Goal: Transaction & Acquisition: Purchase product/service

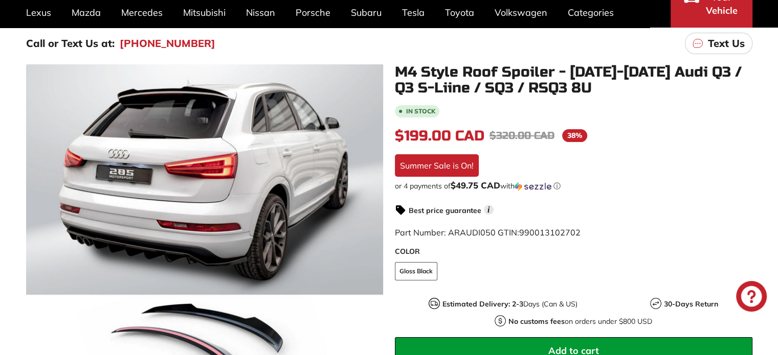
scroll to position [85, 0]
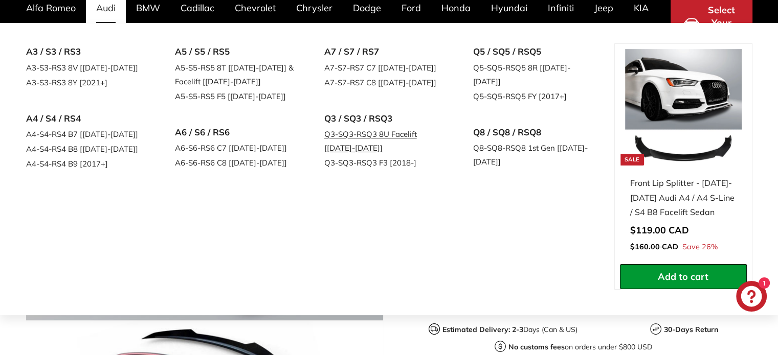
click at [340, 136] on link "Q3-SQ3-RSQ3 8U Facelift [[DATE]-[DATE]]" at bounding box center [384, 141] width 121 height 29
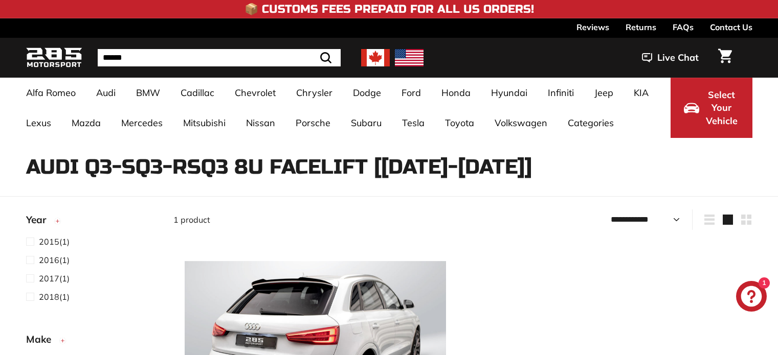
select select "**********"
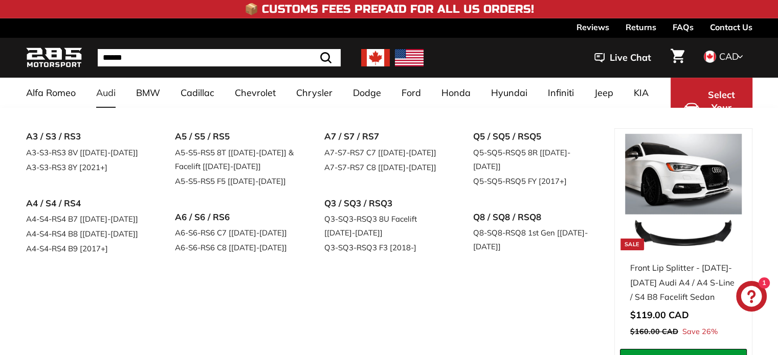
click at [104, 94] on link "Audi" at bounding box center [106, 93] width 40 height 30
